Goal: Check status: Check status

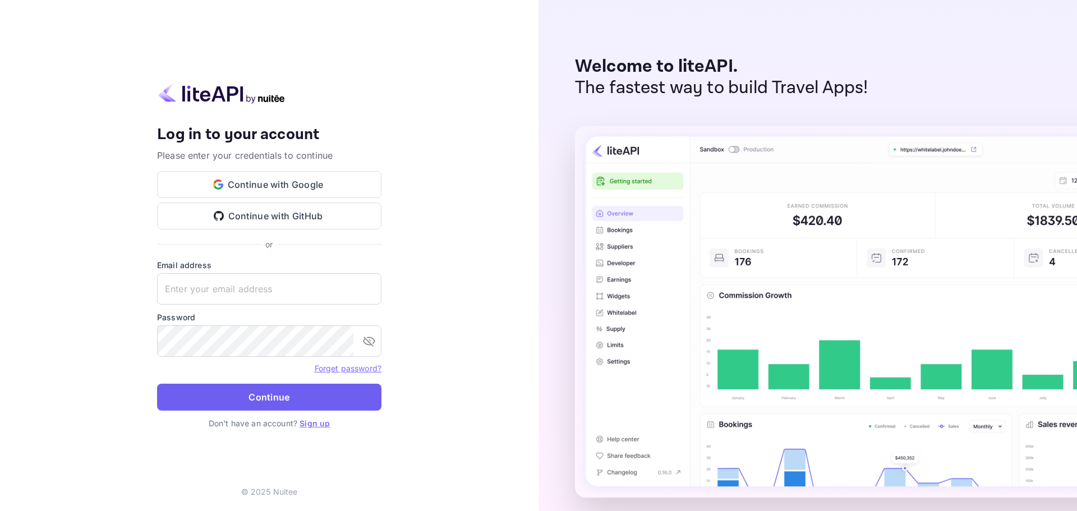
type input "[EMAIL_ADDRESS][DOMAIN_NAME]"
click at [265, 403] on button "Continue" at bounding box center [269, 397] width 224 height 27
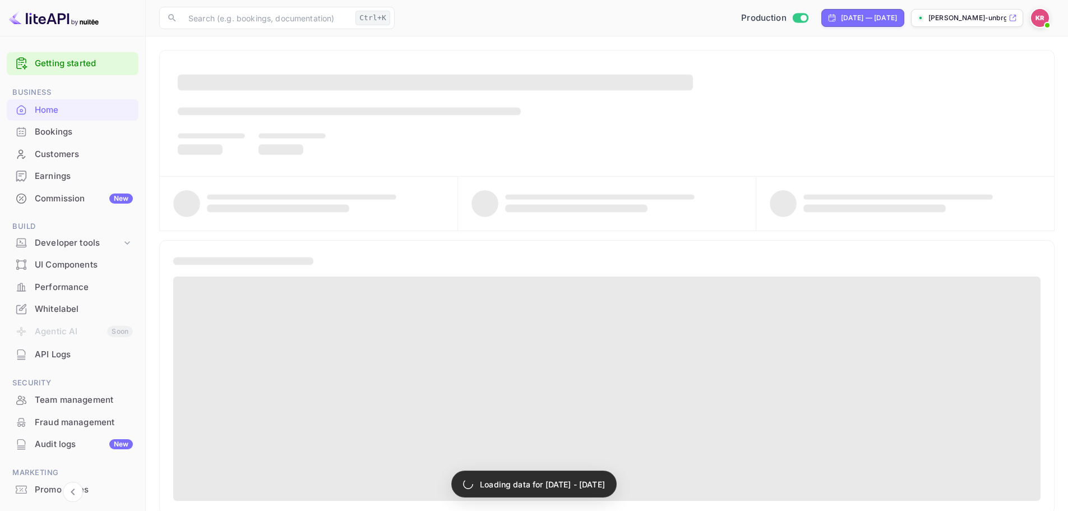
click at [98, 136] on div "Bookings" at bounding box center [84, 132] width 98 height 13
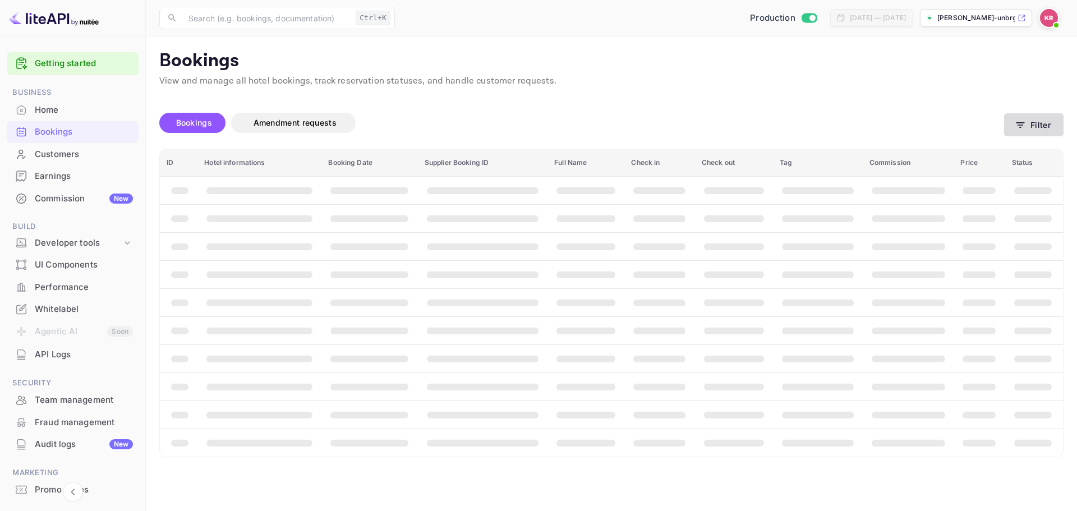
click at [1029, 119] on button "Filter" at bounding box center [1033, 124] width 59 height 23
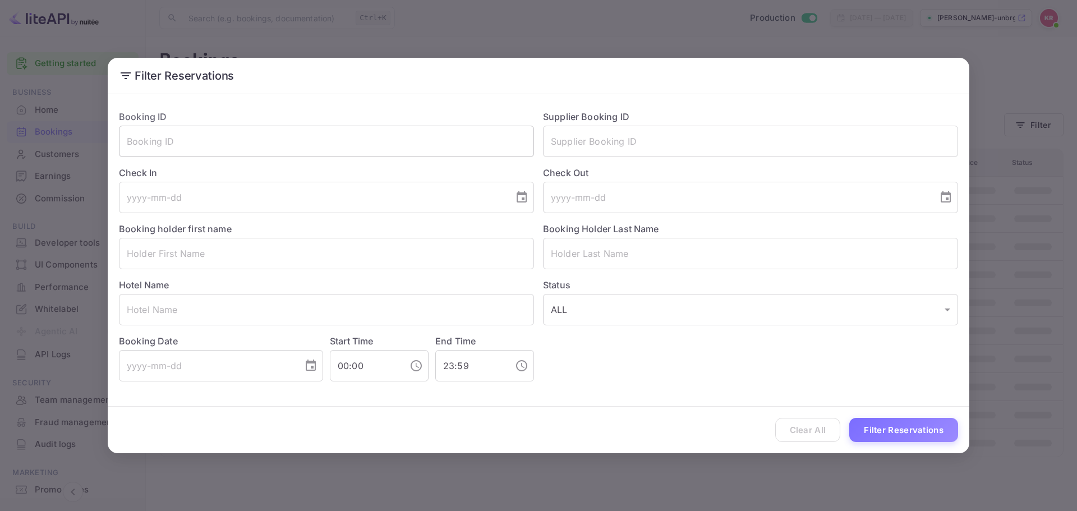
click at [244, 140] on input "text" at bounding box center [326, 141] width 415 height 31
paste input "me8zGhEFy"
type input "me8zGhEFy"
click at [880, 422] on button "Filter Reservations" at bounding box center [903, 430] width 109 height 24
